Goal: Find specific page/section: Find specific page/section

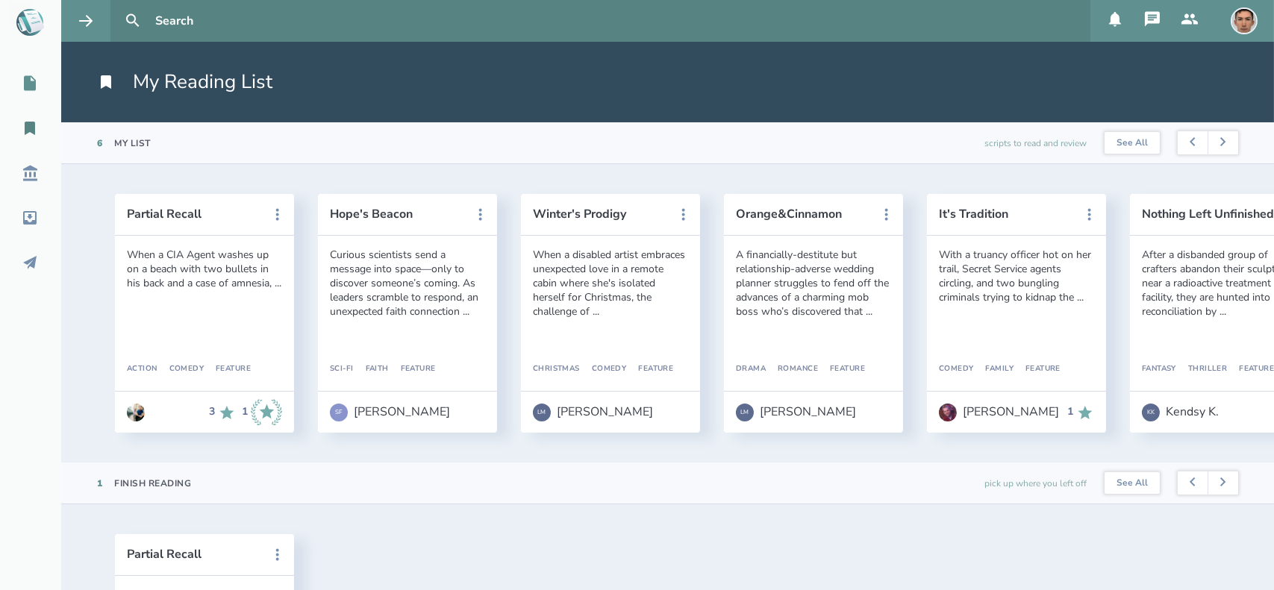
click at [35, 90] on icon at bounding box center [30, 84] width 18 height 18
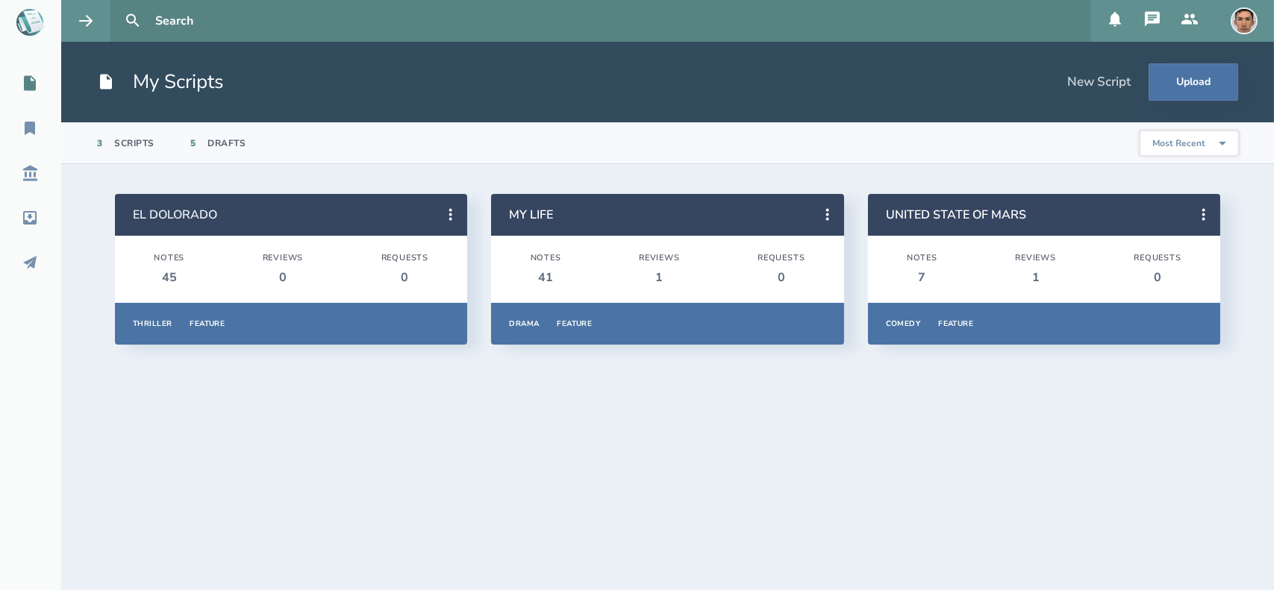
click at [186, 214] on link "EL DOLORADO" at bounding box center [175, 215] width 84 height 16
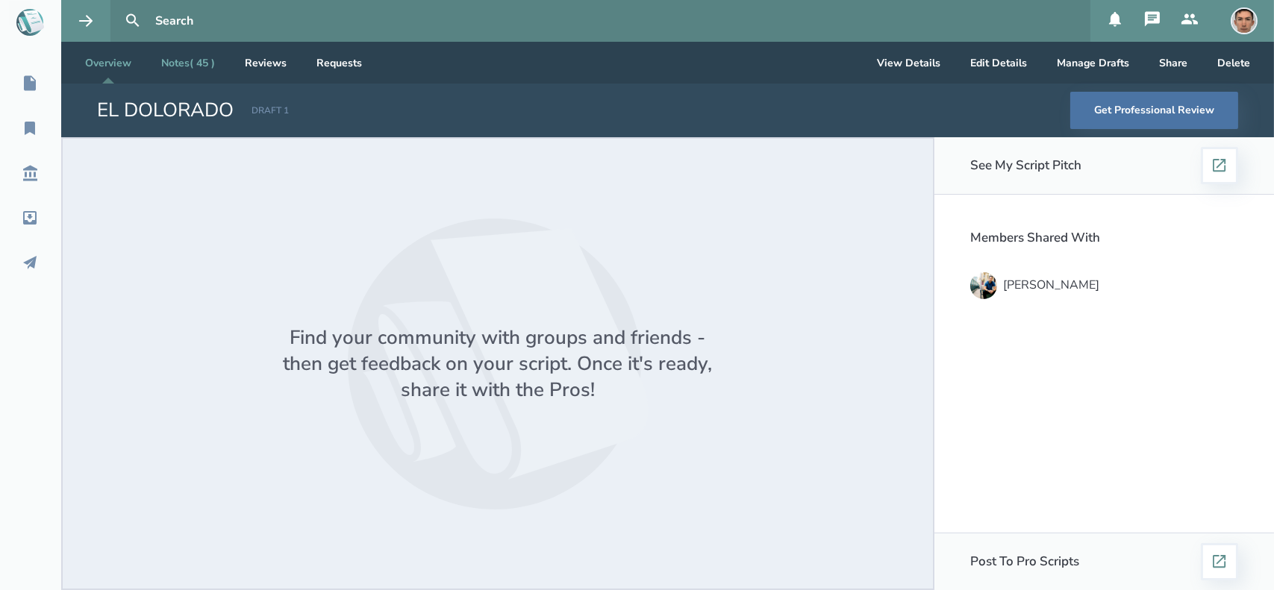
click at [207, 79] on link "Notes ( 45 )" at bounding box center [188, 63] width 78 height 42
